Goal: Task Accomplishment & Management: Complete application form

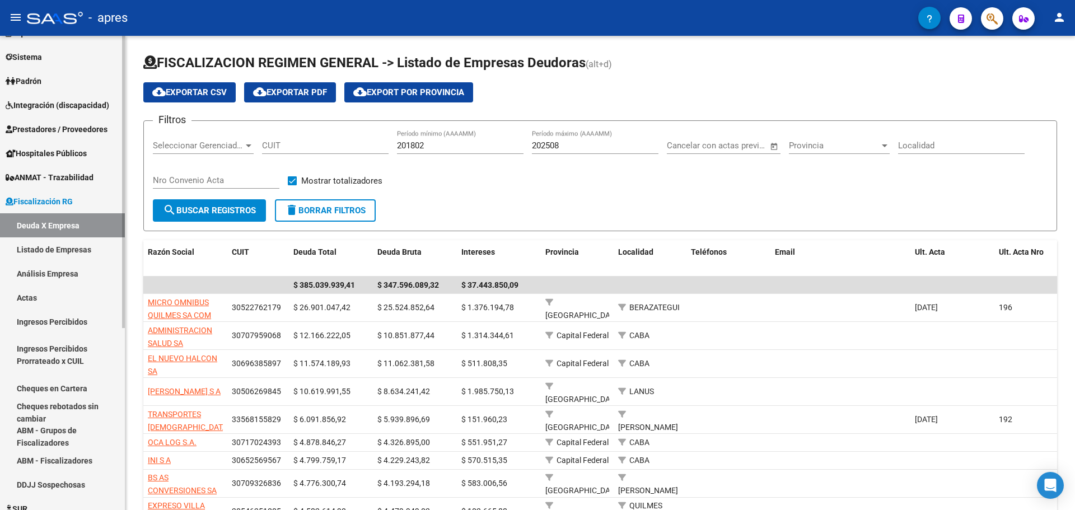
scroll to position [71, 0]
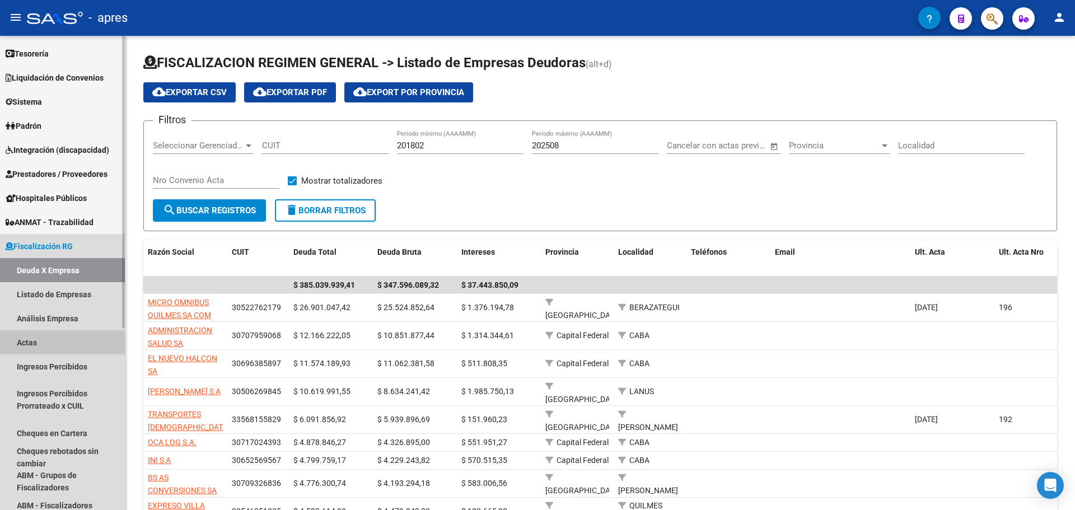
drag, startPoint x: 30, startPoint y: 344, endPoint x: 57, endPoint y: 337, distance: 27.8
click at [30, 344] on link "Actas" at bounding box center [62, 342] width 125 height 24
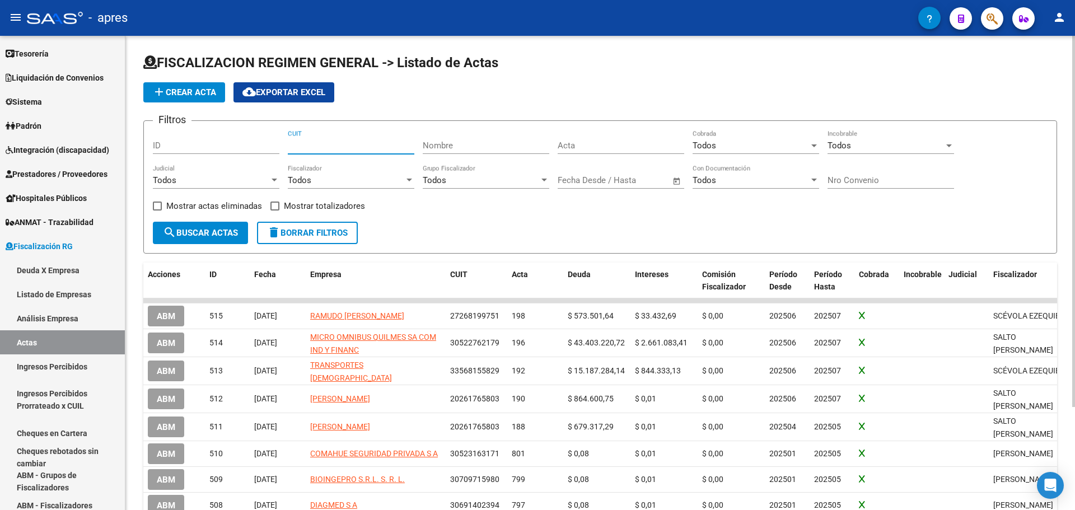
click at [334, 147] on input "CUIT" at bounding box center [351, 146] width 127 height 10
paste input "30-54973864-4"
type input "30-54973864-4"
click at [215, 238] on button "search Buscar Actas" at bounding box center [200, 233] width 95 height 22
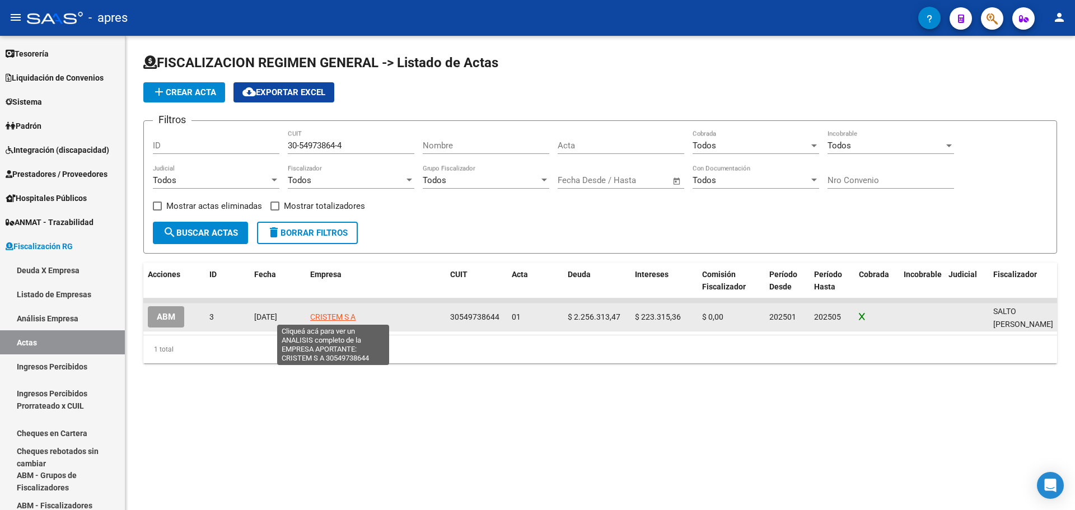
click at [329, 317] on span "CRISTEM S A" at bounding box center [332, 316] width 45 height 9
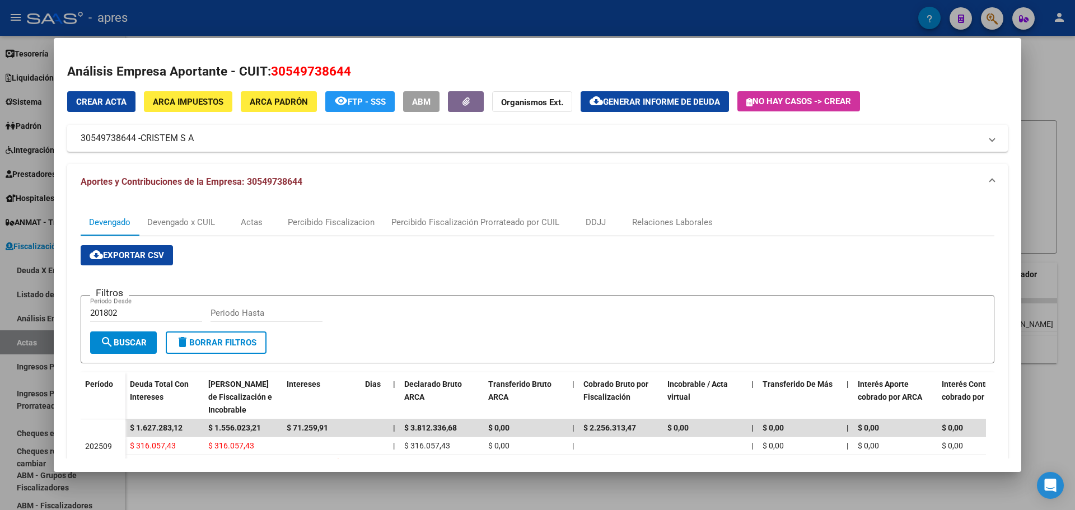
click at [1057, 105] on div at bounding box center [537, 255] width 1075 height 510
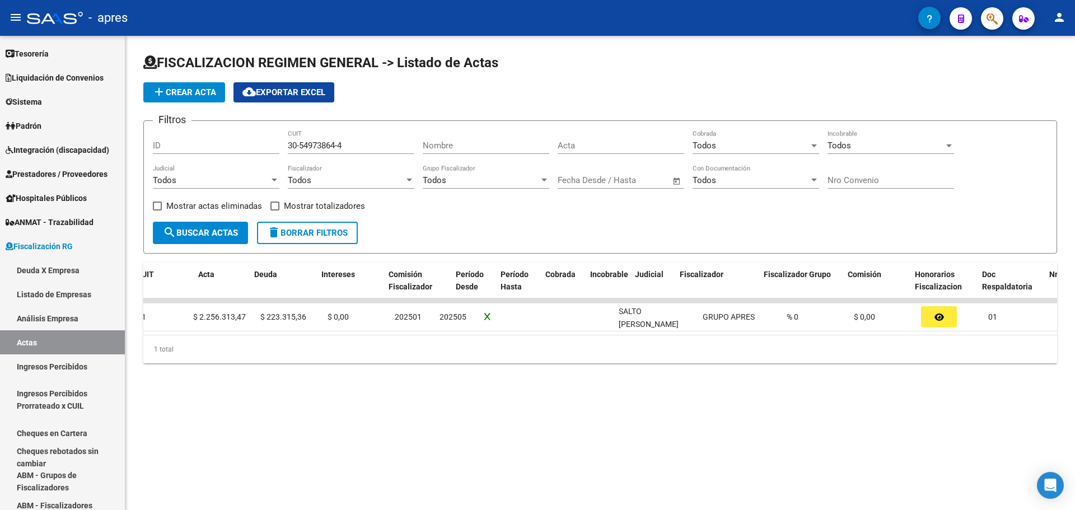
scroll to position [0, 385]
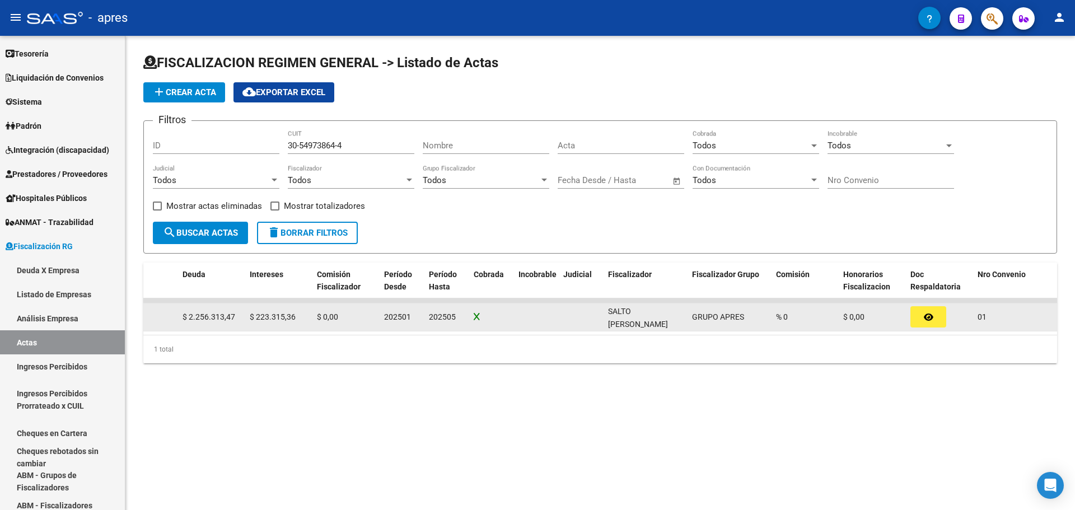
click at [923, 315] on button "button" at bounding box center [928, 316] width 36 height 21
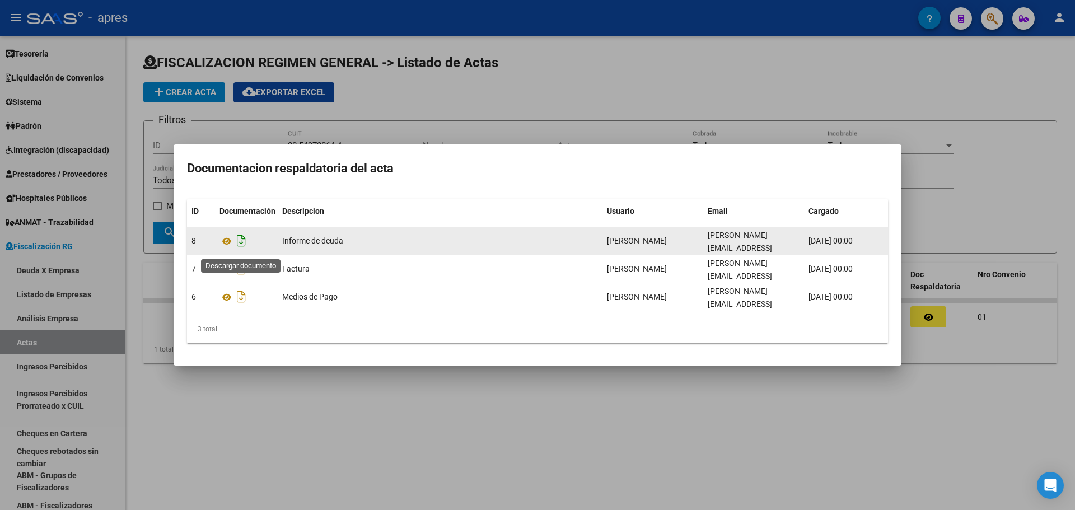
click at [237, 245] on icon "Descargar documento" at bounding box center [241, 241] width 15 height 18
click at [231, 244] on icon at bounding box center [226, 241] width 15 height 13
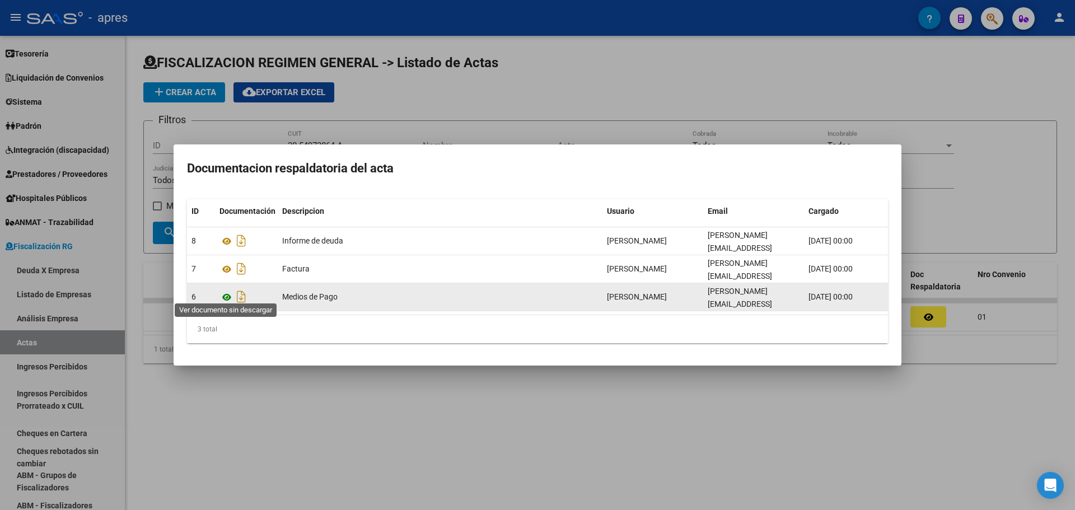
click at [226, 292] on icon at bounding box center [226, 297] width 15 height 13
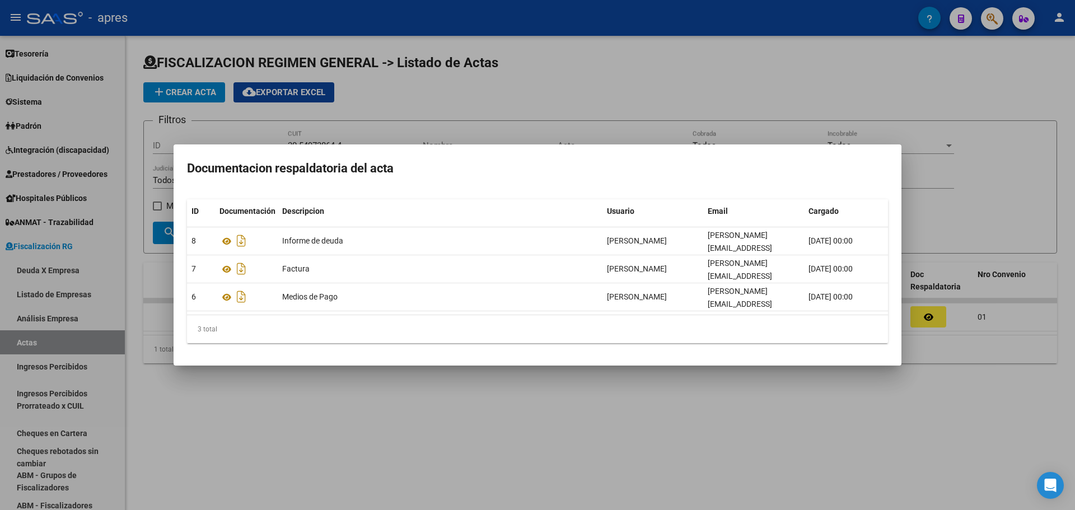
click at [739, 114] on div at bounding box center [537, 255] width 1075 height 510
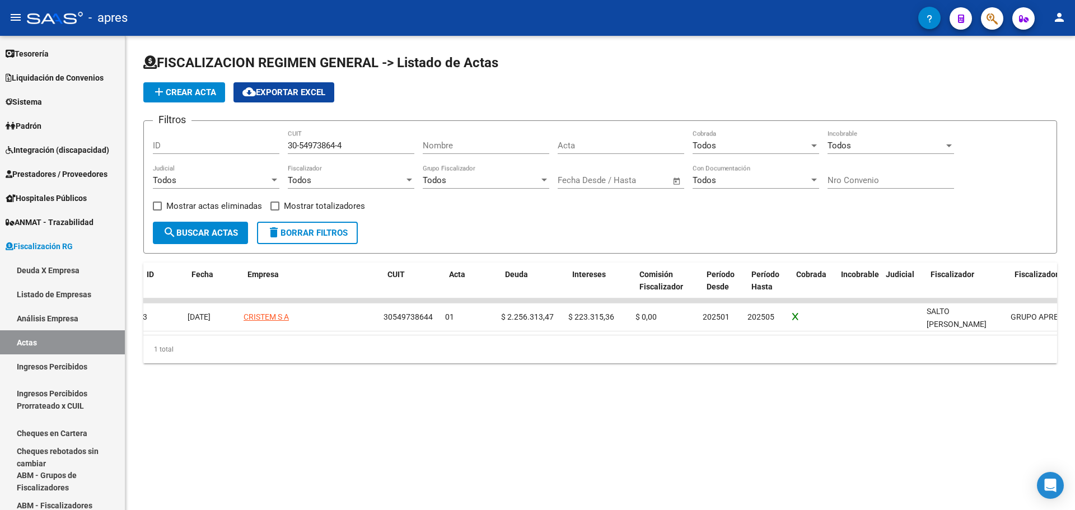
scroll to position [0, 0]
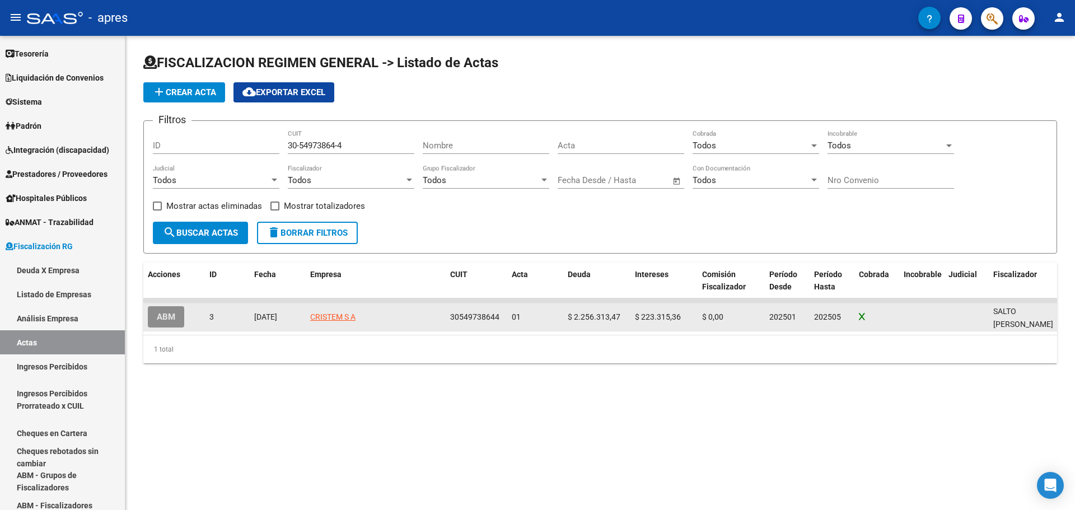
click at [158, 319] on span "ABM" at bounding box center [166, 317] width 18 height 10
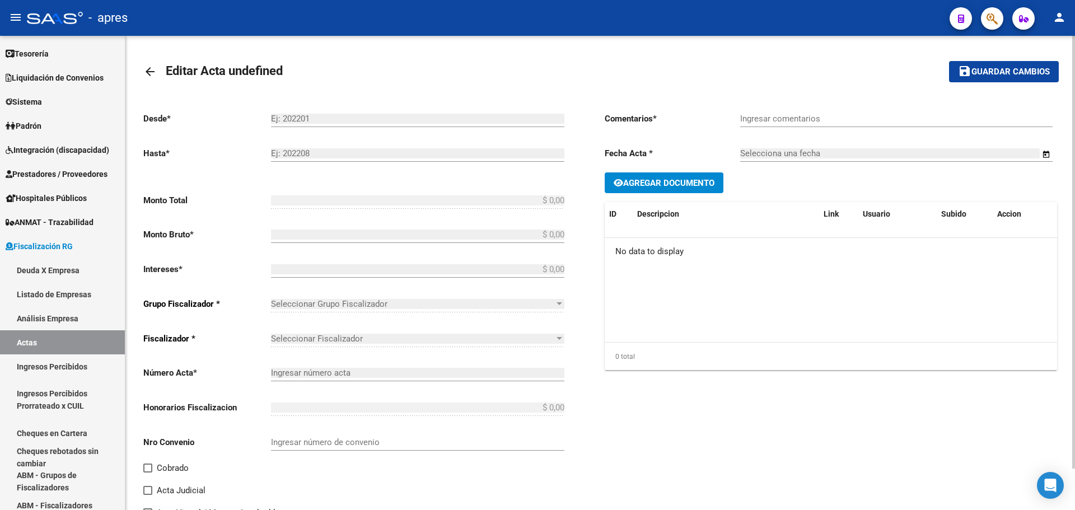
type input "202501"
type input "202505"
type input "$ 2.479.628,83"
type input "$ 2.256.313,47"
type input "$ 223.315,36"
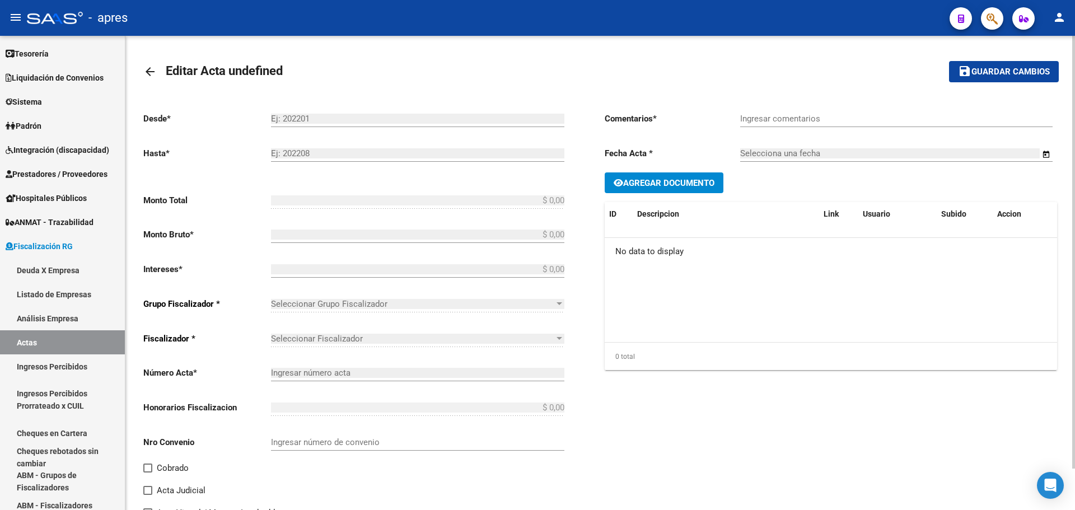
type input "01"
checkbox input "true"
type input "Pago De Deuda"
type input "[DATE]"
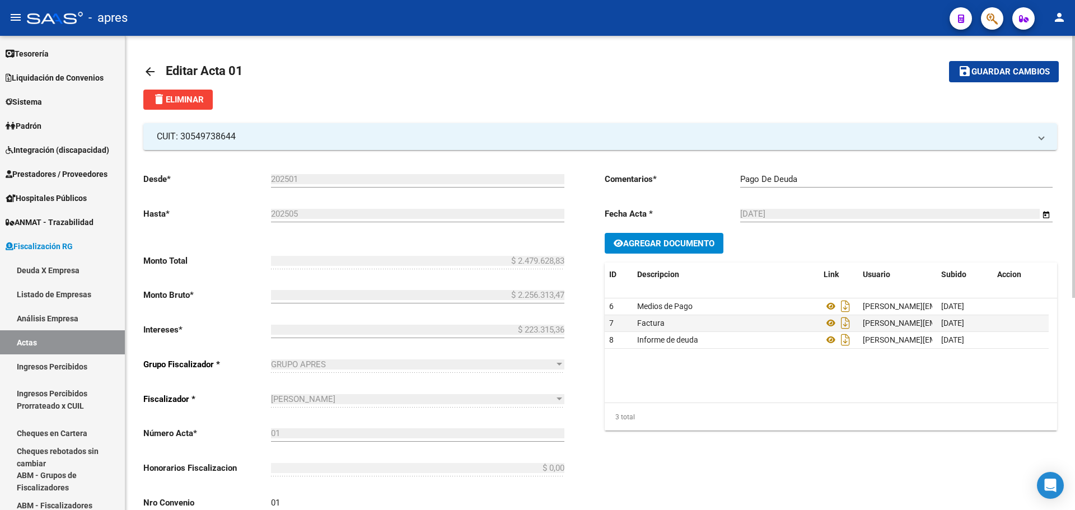
click at [145, 73] on mat-icon "arrow_back" at bounding box center [149, 71] width 13 height 13
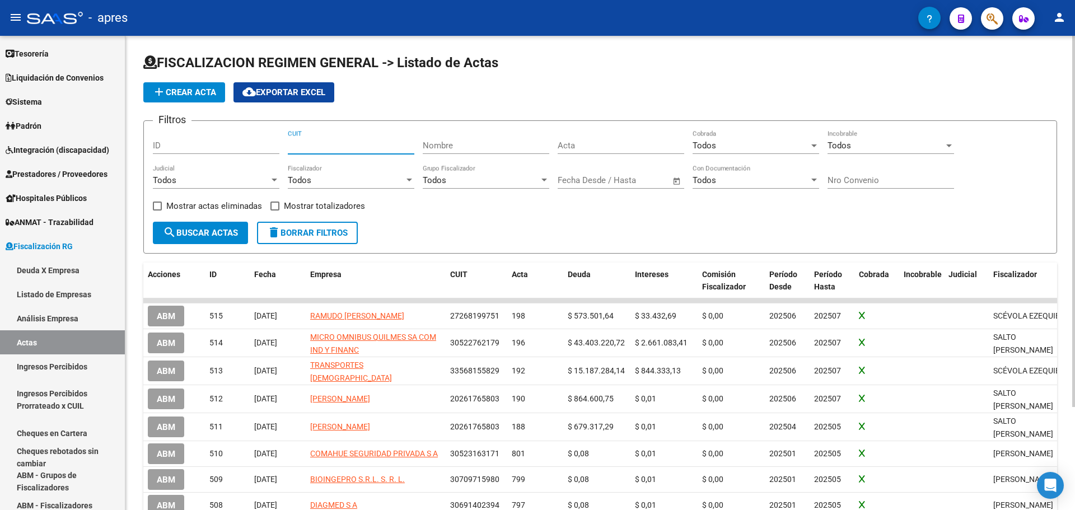
click at [310, 149] on input "CUIT" at bounding box center [351, 146] width 127 height 10
paste input "30-54973864-4"
type input "30-54973864-4"
click at [209, 231] on span "search Buscar Actas" at bounding box center [200, 233] width 75 height 10
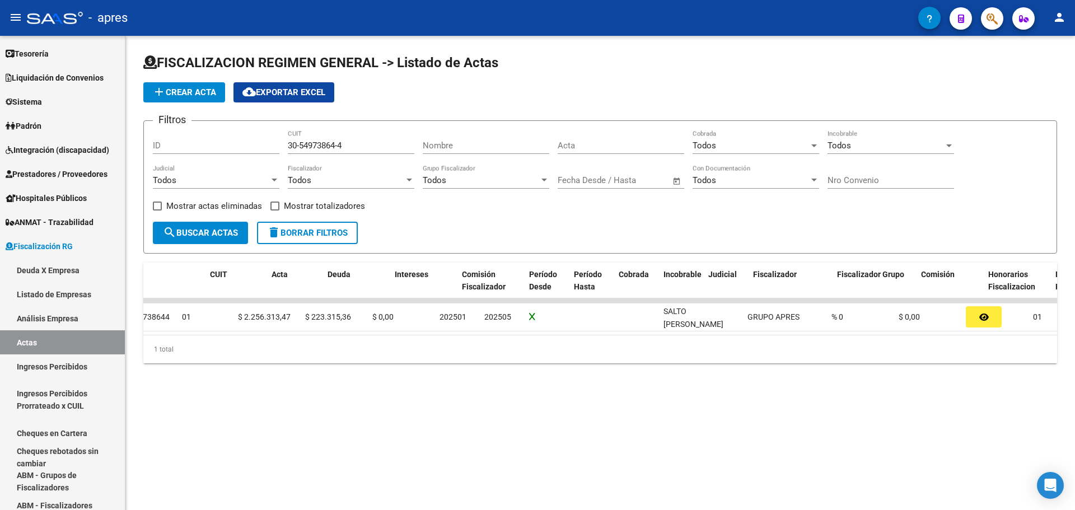
scroll to position [0, 385]
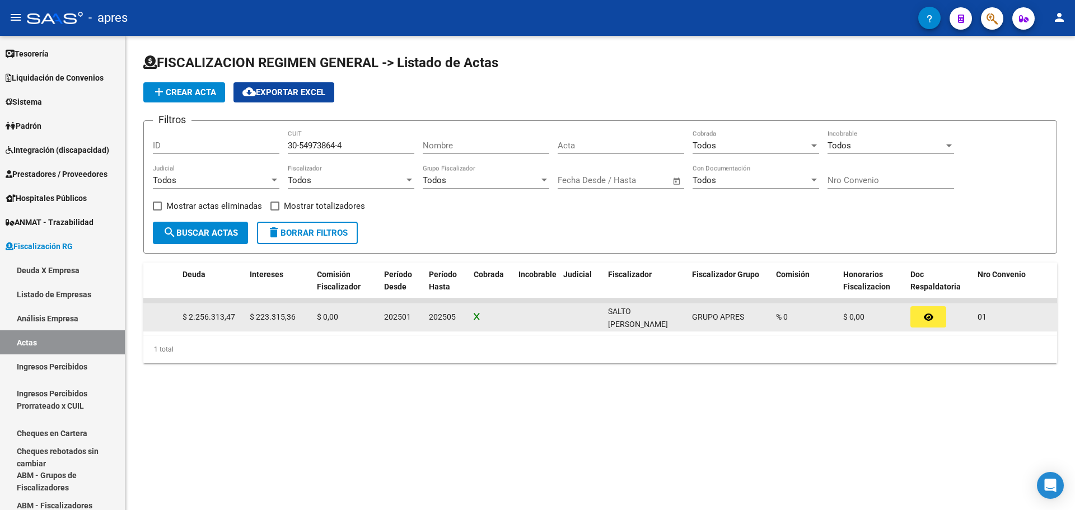
click at [982, 315] on span "01" at bounding box center [982, 316] width 9 height 9
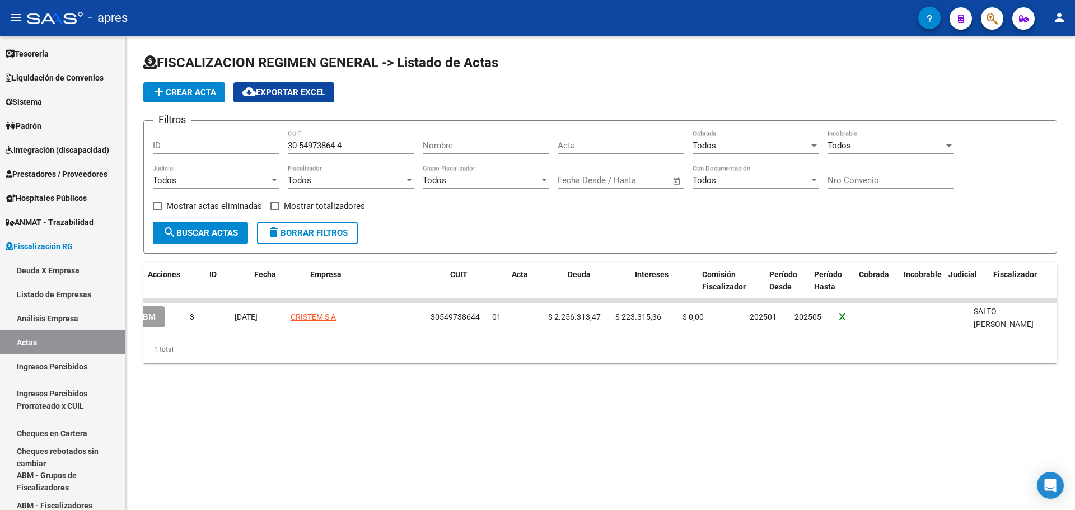
scroll to position [0, 0]
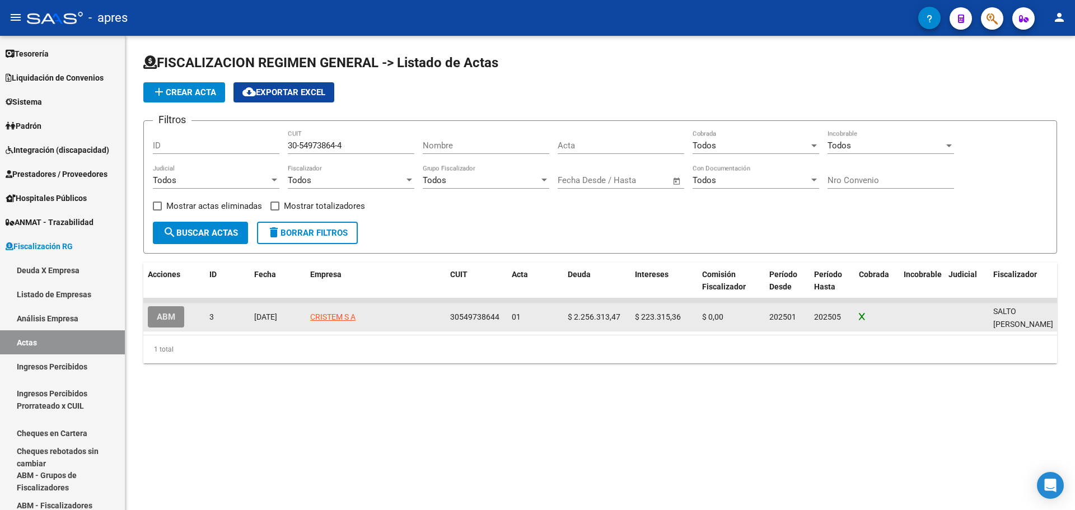
click at [167, 313] on span "ABM" at bounding box center [166, 317] width 18 height 10
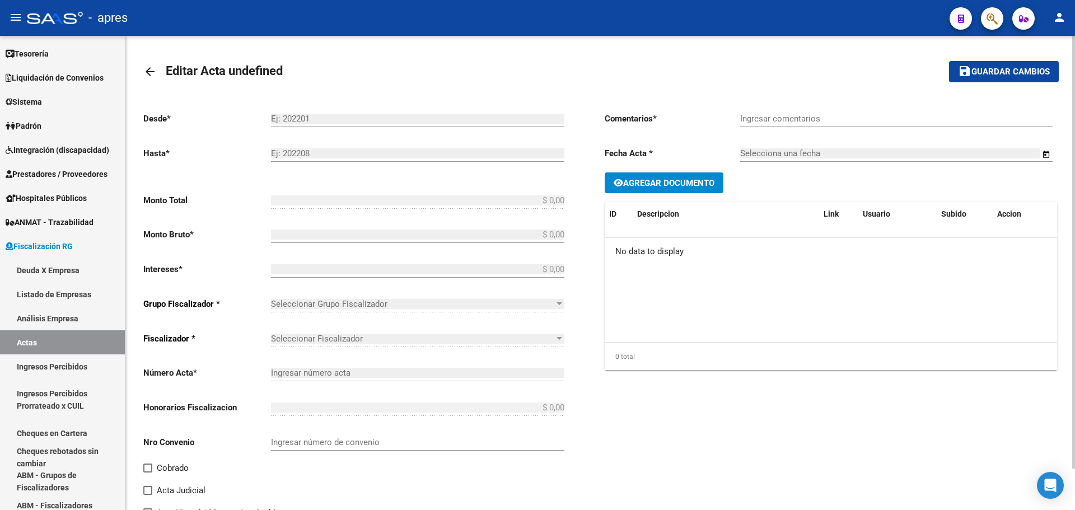
type input "202501"
type input "202505"
type input "$ 2.479.628,83"
type input "$ 2.256.313,47"
type input "$ 223.315,36"
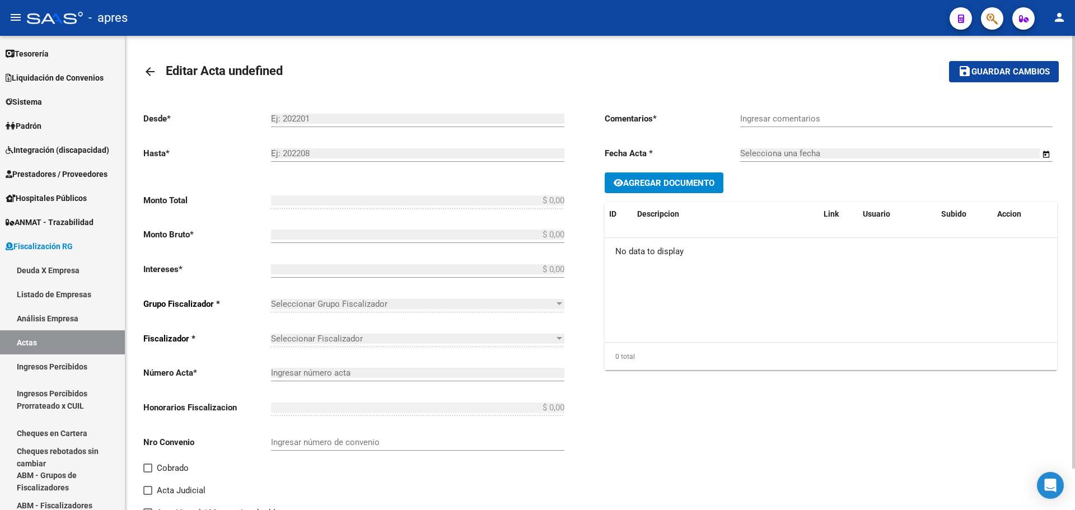
type input "01"
checkbox input "true"
type input "Pago De Deuda"
type input "[DATE]"
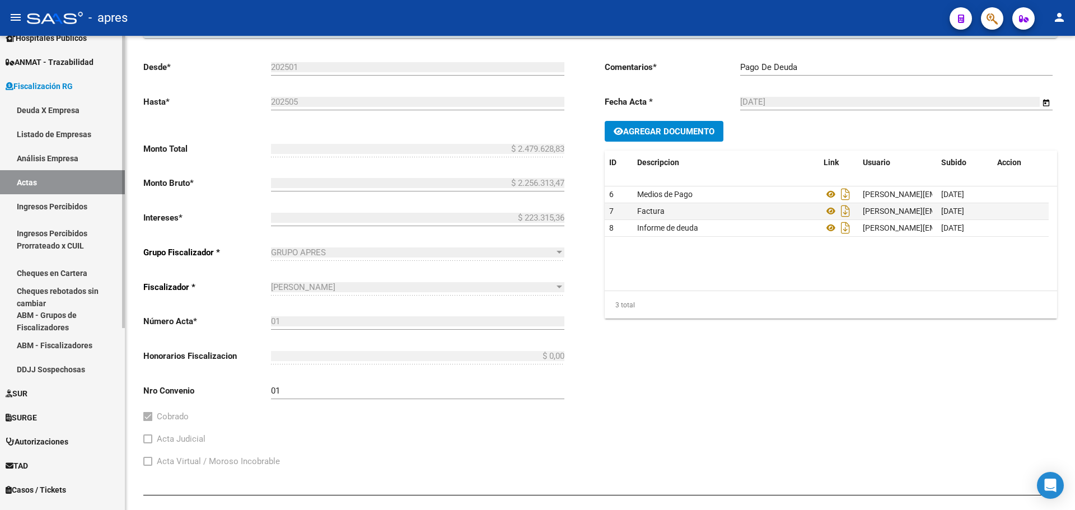
scroll to position [239, 0]
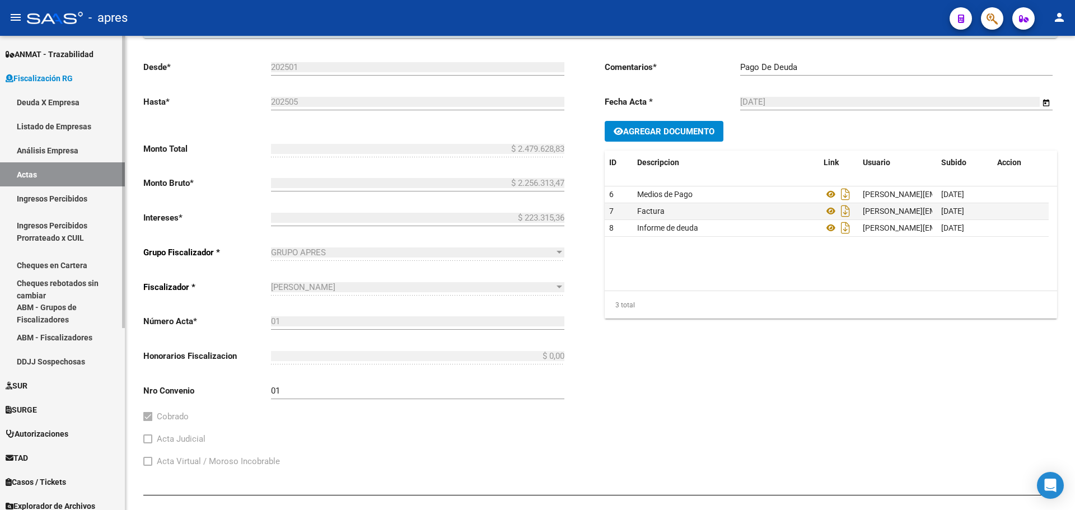
click at [58, 335] on link "ABM - Fiscalizadores" at bounding box center [62, 337] width 125 height 24
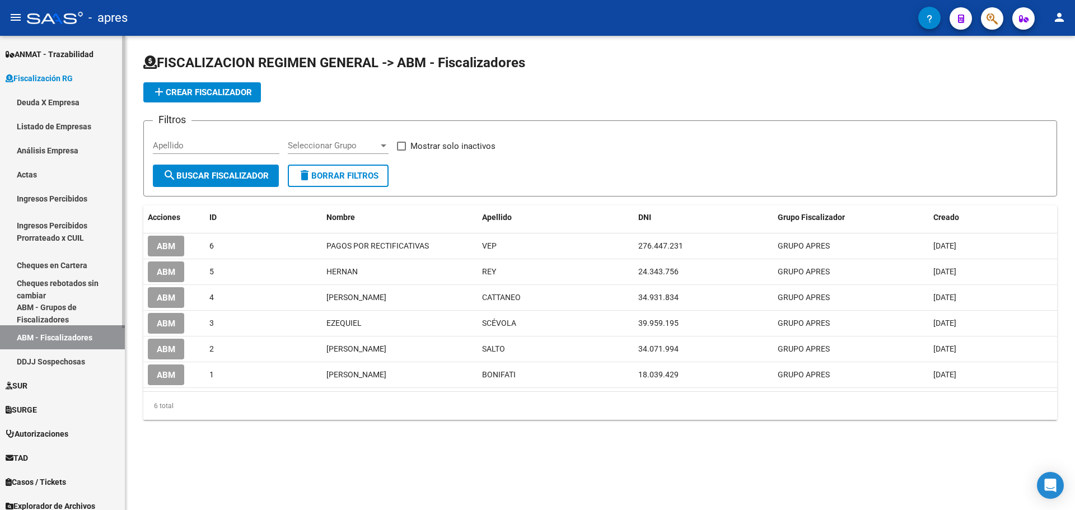
click at [38, 177] on link "Actas" at bounding box center [62, 174] width 125 height 24
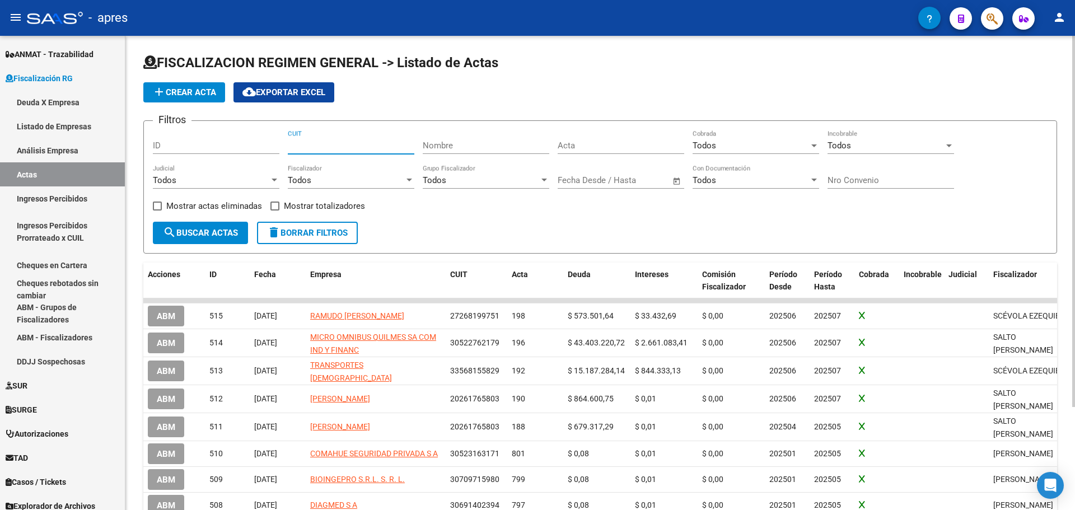
paste input "30-54973864-4"
type input "30-54973864-4"
click at [203, 235] on span "search Buscar Actas" at bounding box center [200, 233] width 75 height 10
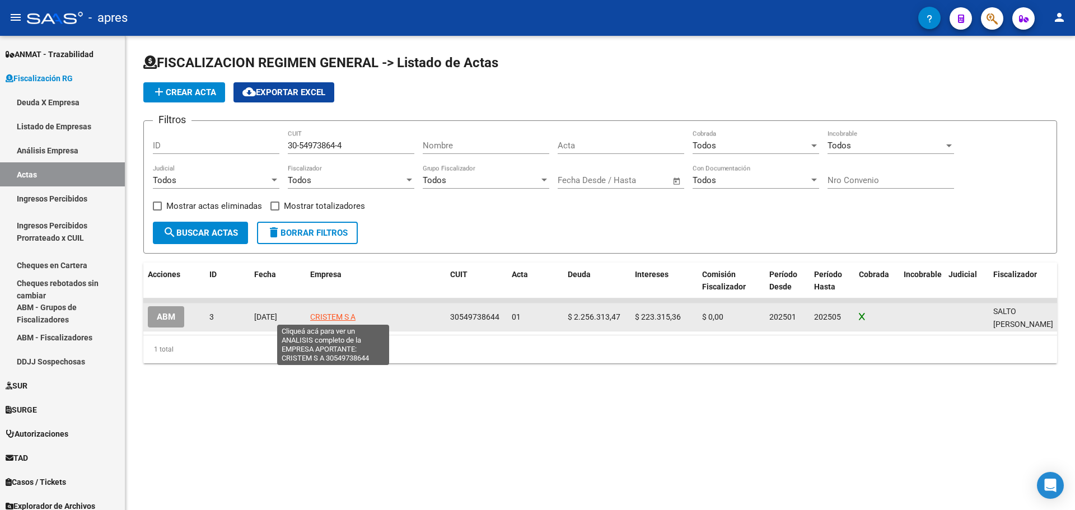
click at [331, 312] on span "CRISTEM S A" at bounding box center [332, 316] width 45 height 9
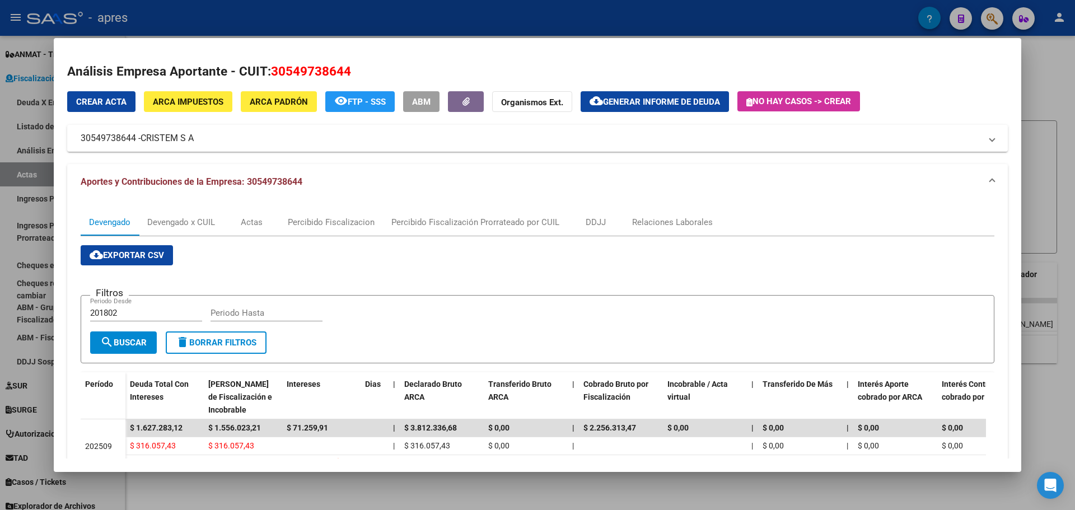
click at [1035, 83] on div at bounding box center [537, 255] width 1075 height 510
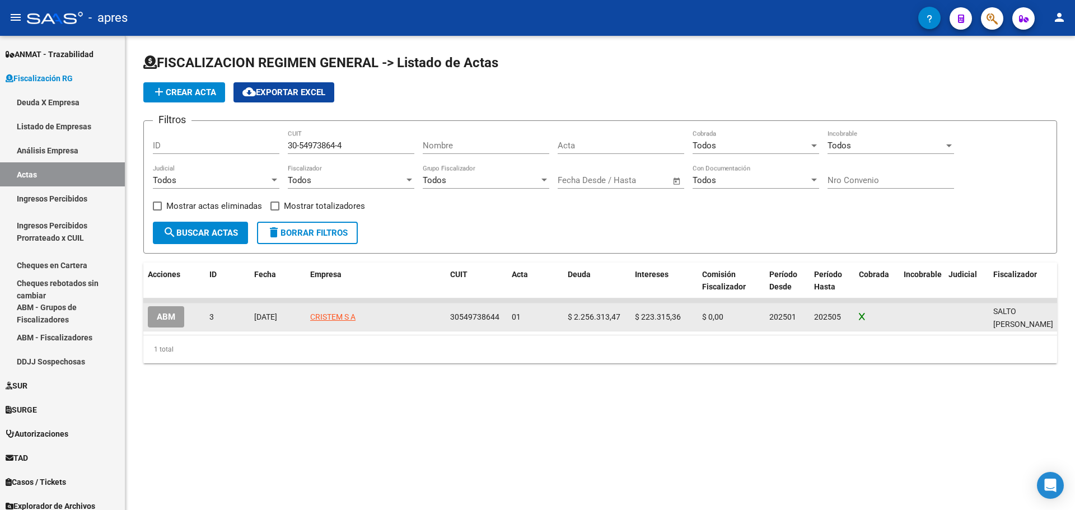
click at [160, 312] on span "ABM" at bounding box center [166, 317] width 18 height 10
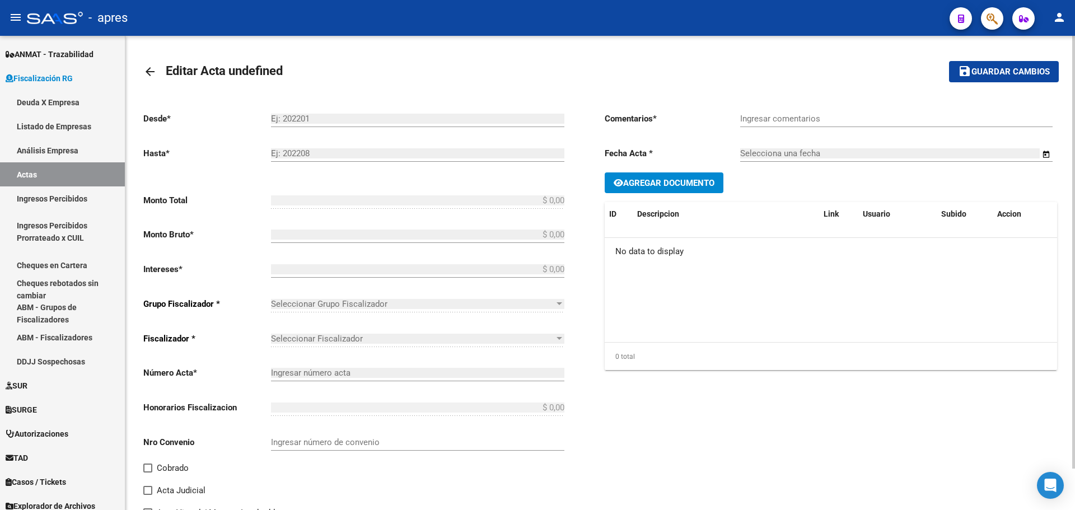
type input "202501"
type input "202505"
type input "$ 2.479.628,83"
type input "$ 2.256.313,47"
type input "$ 223.315,36"
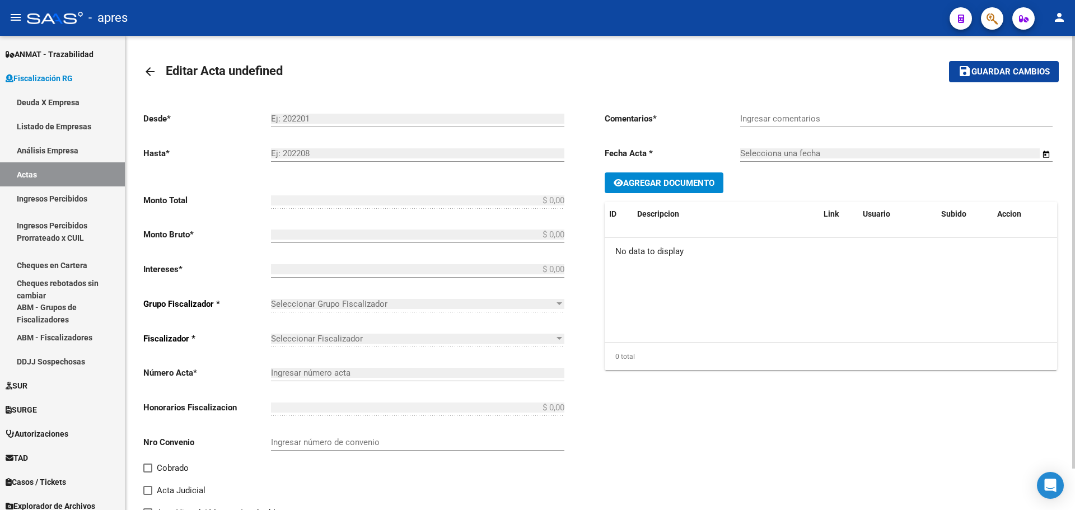
type input "01"
checkbox input "true"
type input "Pago De Deuda"
type input "[DATE]"
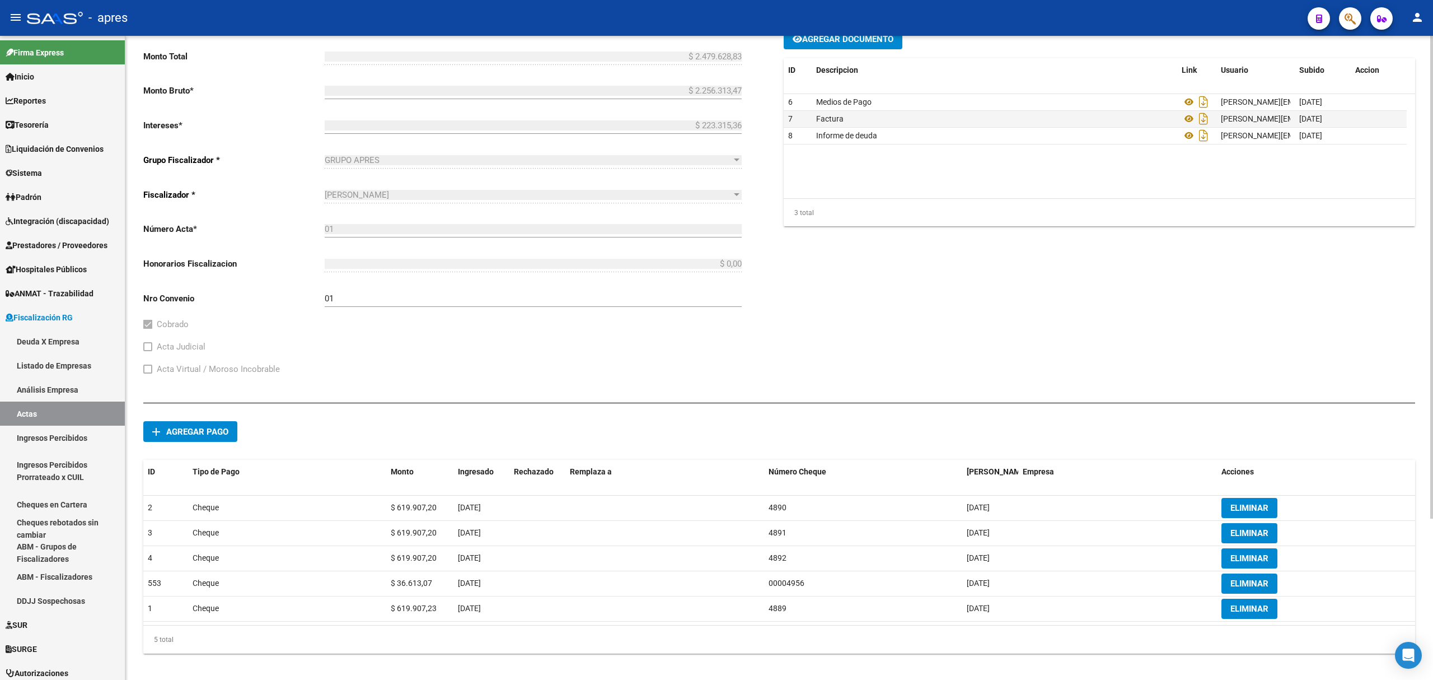
scroll to position [216, 0]
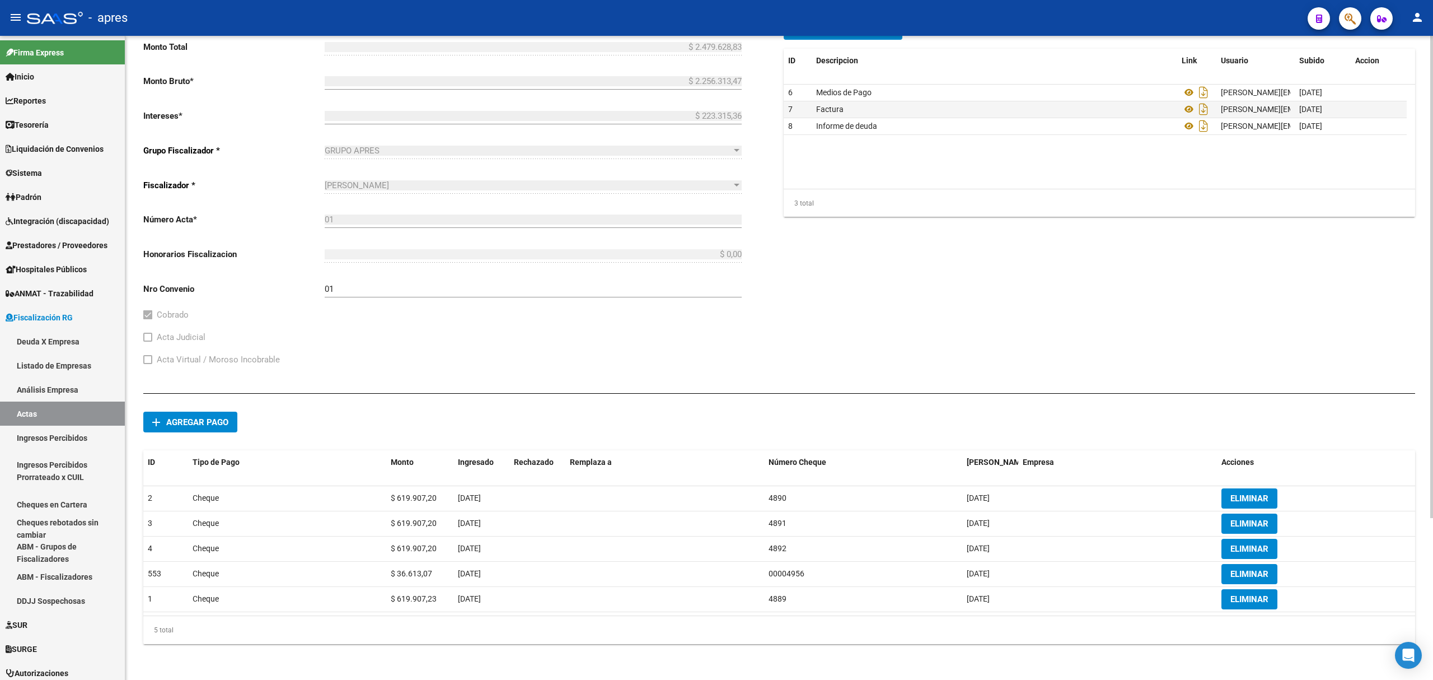
click at [328, 337] on div "Acta Judicial" at bounding box center [445, 341] width 605 height 22
